Goal: Browse casually

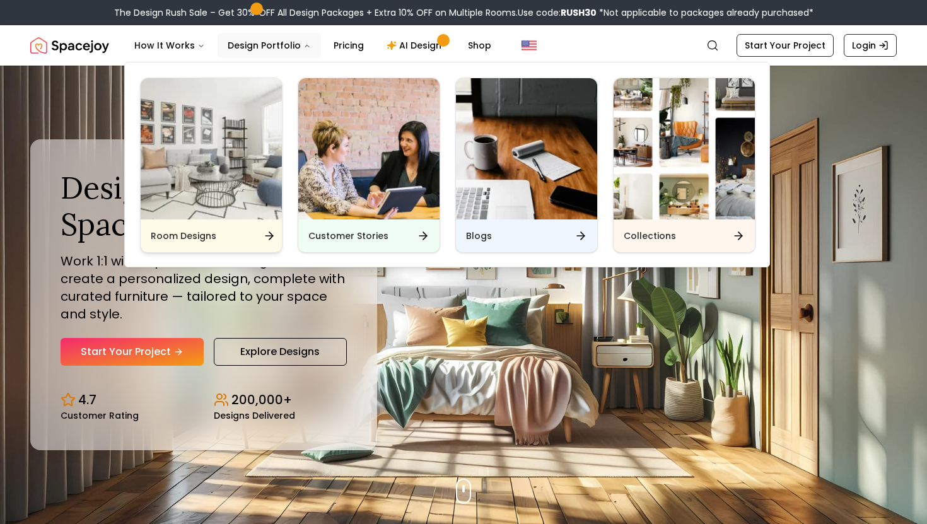
click at [245, 173] on img "Main" at bounding box center [211, 148] width 141 height 141
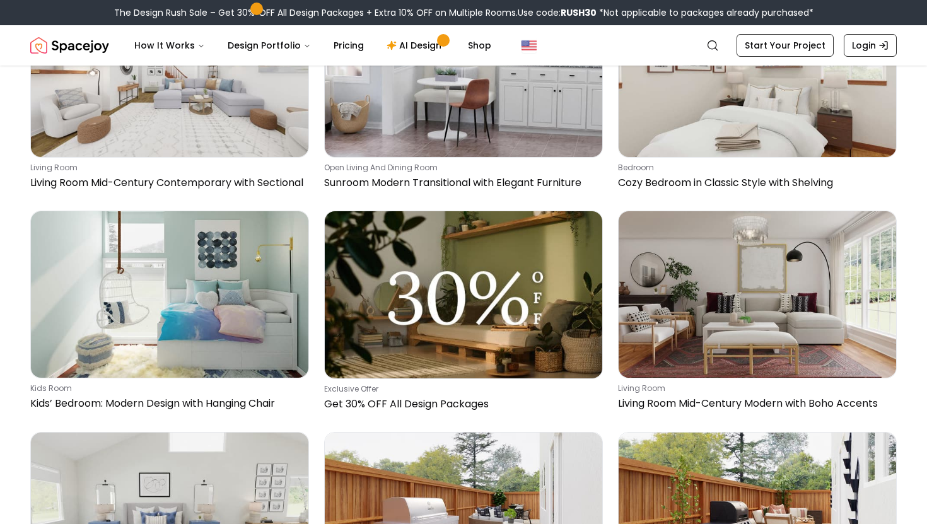
scroll to position [4338, 0]
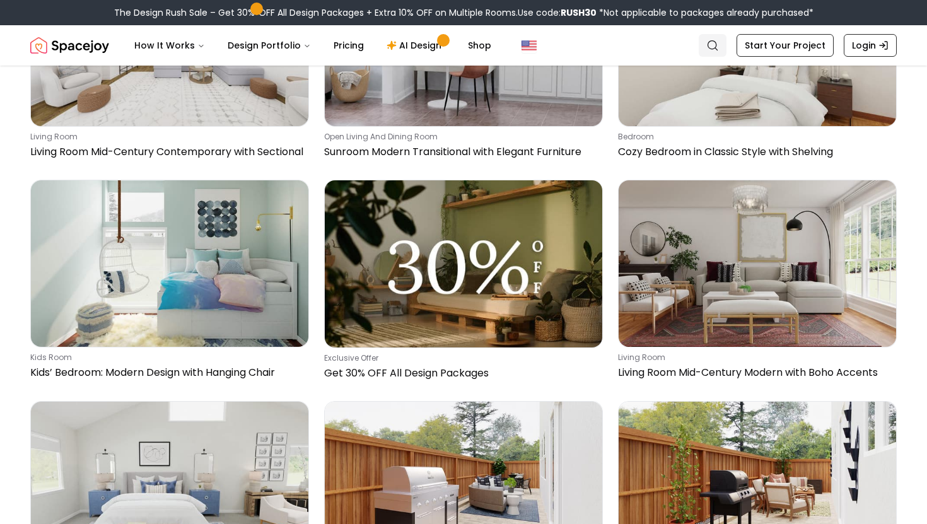
click at [719, 40] on icon "Global" at bounding box center [712, 45] width 13 height 13
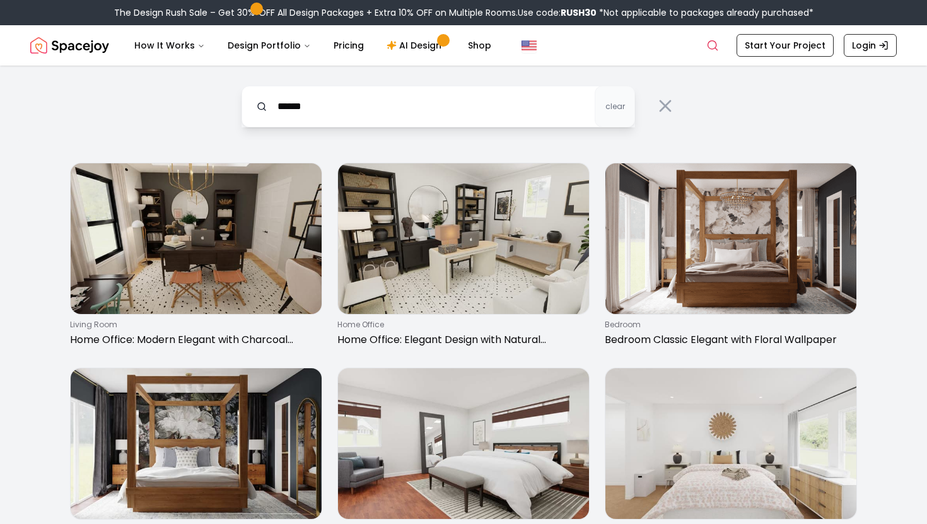
type input "******"
